Goal: Task Accomplishment & Management: Use online tool/utility

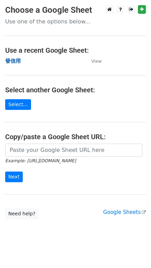
click at [10, 62] on strong "發信用" at bounding box center [13, 61] width 16 height 6
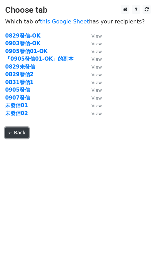
click at [14, 132] on link "← Back" at bounding box center [16, 133] width 23 height 11
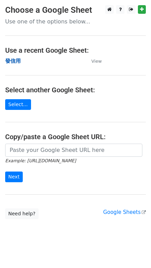
click at [17, 61] on strong "發信用" at bounding box center [13, 61] width 16 height 6
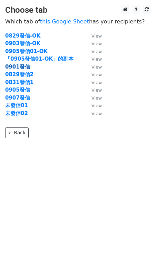
click at [21, 67] on strong "0901發信" at bounding box center [17, 67] width 25 height 6
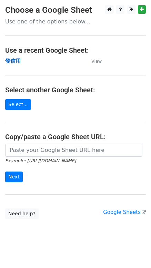
click at [12, 61] on strong "發信用" at bounding box center [13, 61] width 16 height 6
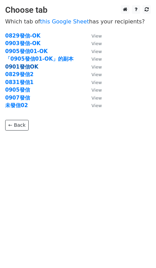
click at [29, 65] on strong "0901發信OK" at bounding box center [21, 67] width 33 height 6
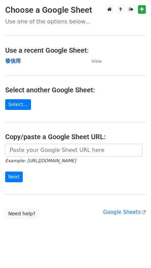
click at [13, 60] on strong "發信用" at bounding box center [13, 61] width 16 height 6
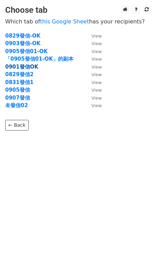
click at [15, 67] on strong "0901發信OK" at bounding box center [21, 67] width 33 height 6
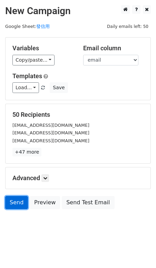
click at [14, 203] on link "Send" at bounding box center [16, 202] width 23 height 13
